Goal: Navigation & Orientation: Understand site structure

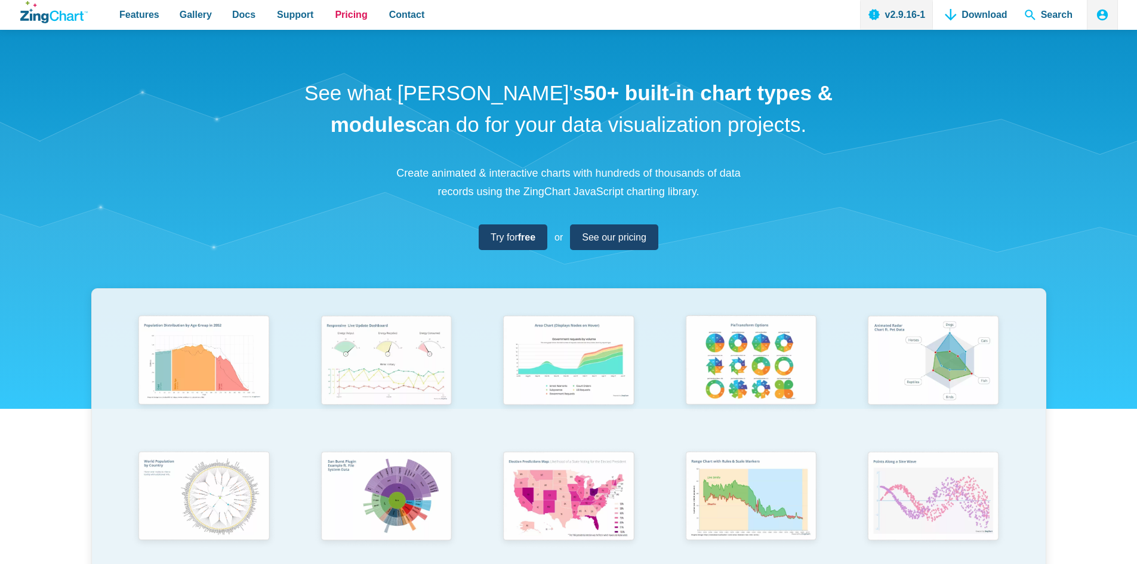
click at [335, 17] on span "Pricing" at bounding box center [351, 15] width 32 height 16
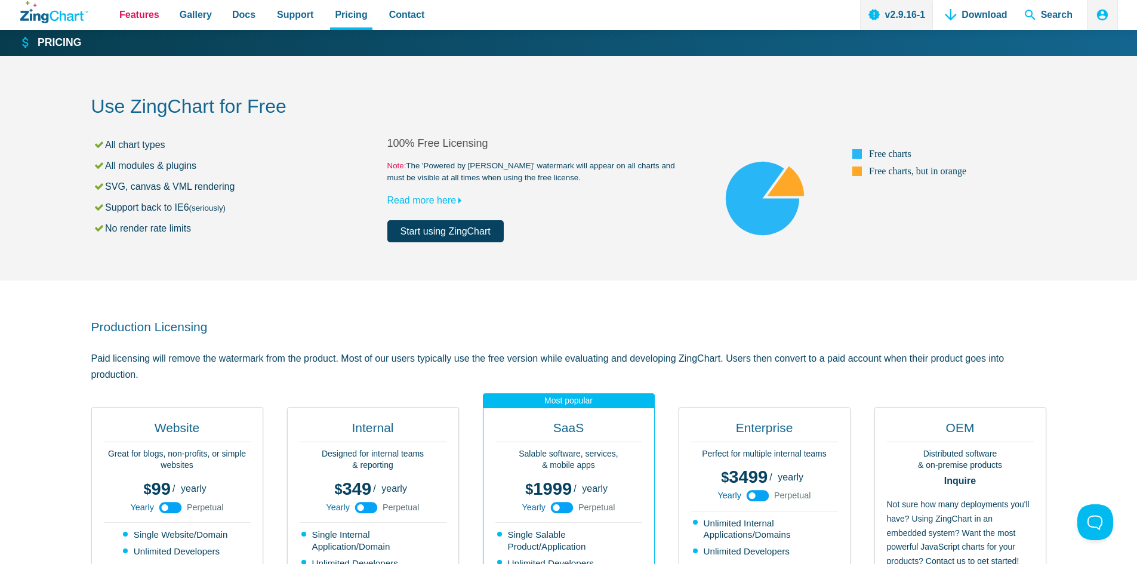
click at [140, 21] on span "Features" at bounding box center [139, 15] width 40 height 16
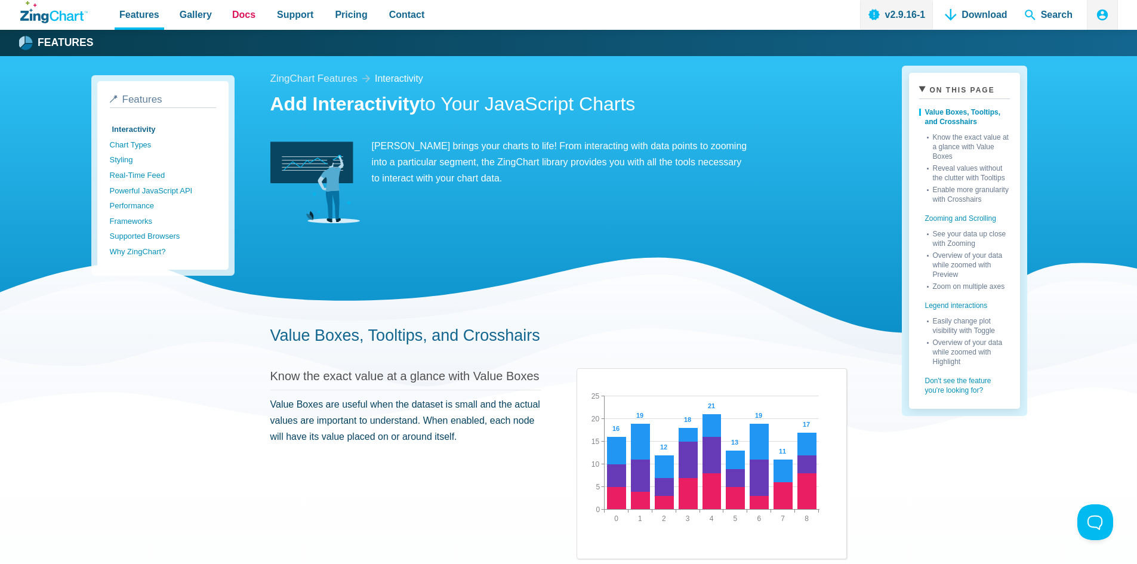
click at [243, 14] on span "Docs" at bounding box center [243, 15] width 23 height 16
